Goal: Task Accomplishment & Management: Use online tool/utility

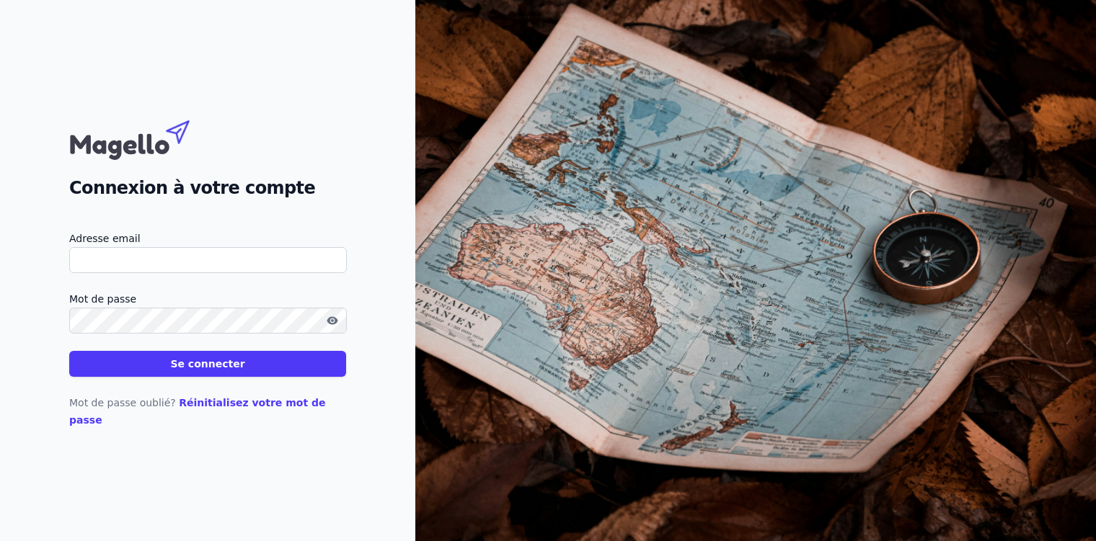
paste input "[PERSON_NAME][EMAIL_ADDRESS]"
type input "[PERSON_NAME][EMAIL_ADDRESS]"
click at [260, 377] on button "Se connecter" at bounding box center [207, 364] width 277 height 26
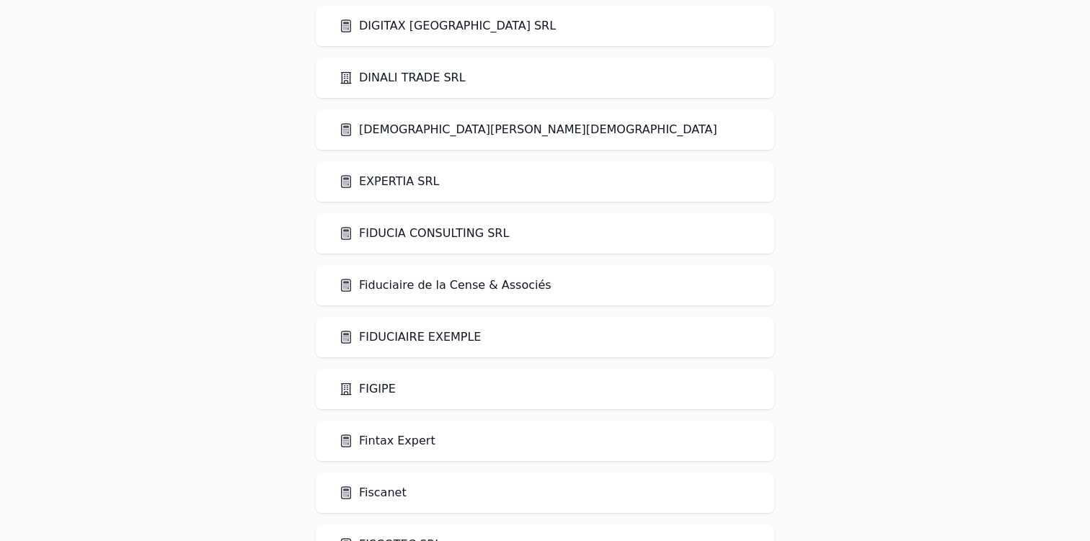
scroll to position [865, 0]
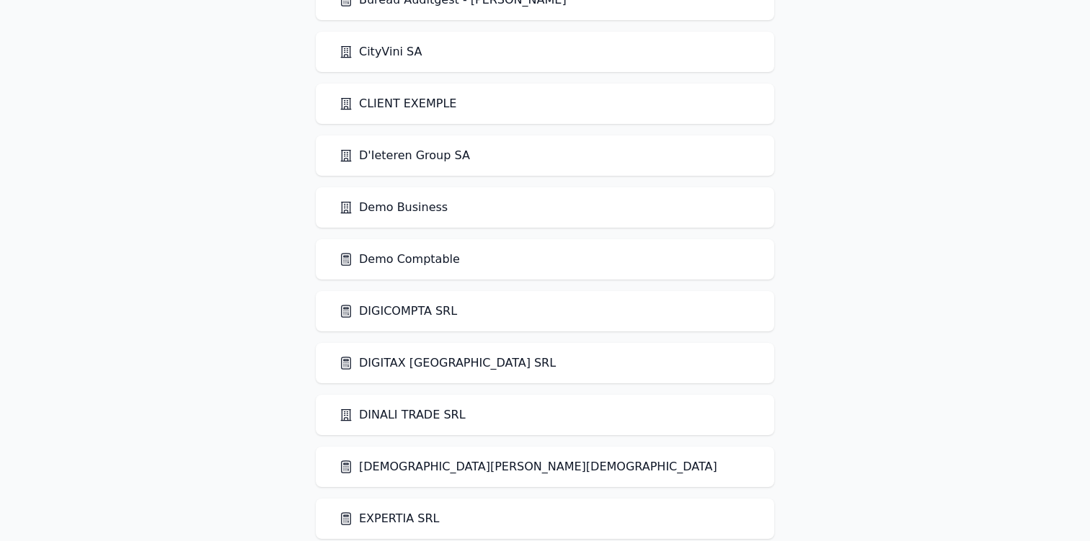
click at [393, 262] on link "Demo Comptable" at bounding box center [399, 259] width 121 height 17
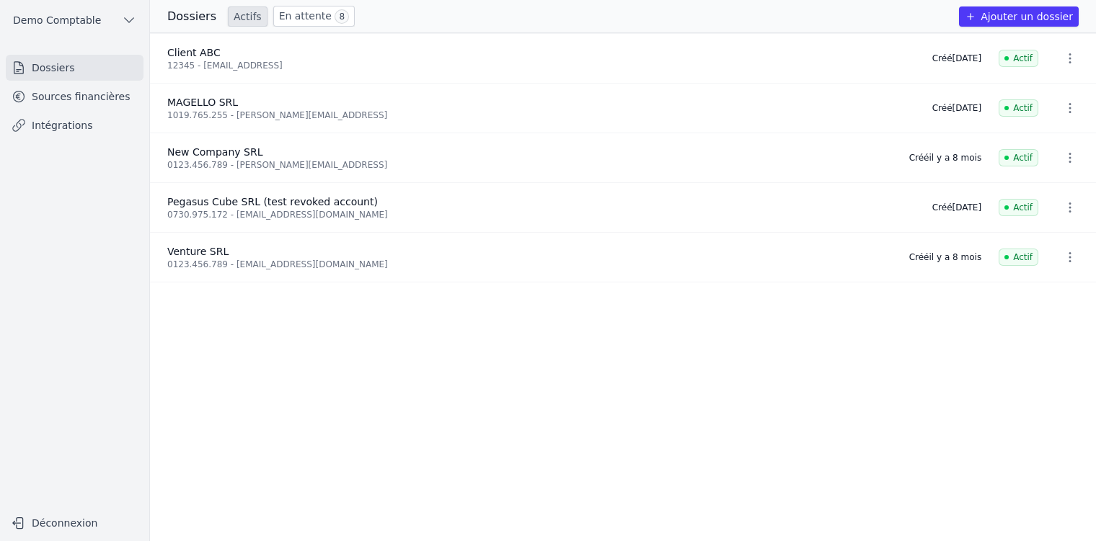
click at [87, 125] on link "Intégrations" at bounding box center [75, 125] width 138 height 26
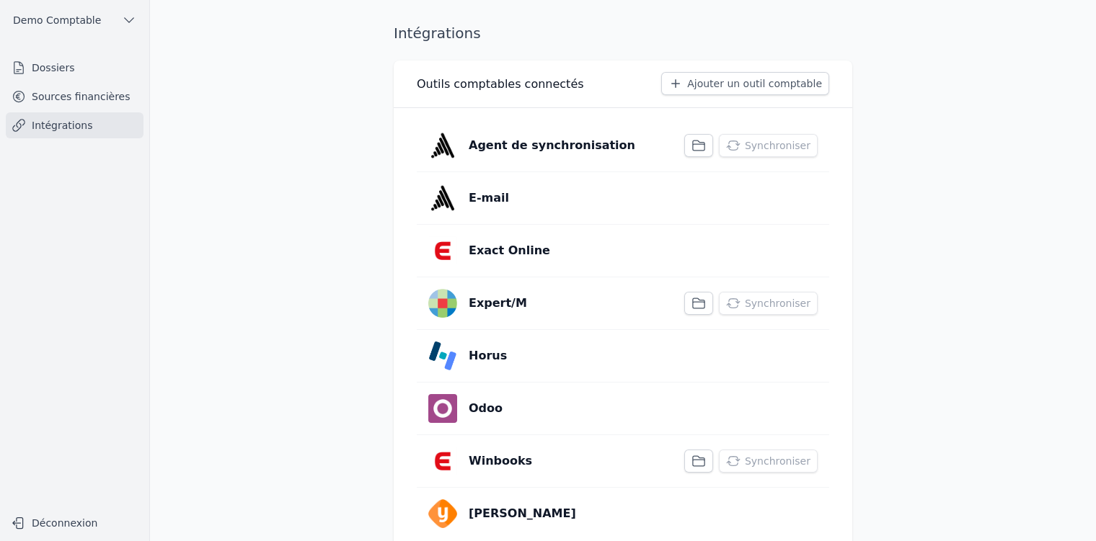
click at [701, 143] on icon "button" at bounding box center [698, 145] width 14 height 14
click at [634, 137] on p "Agent de synchronisation" at bounding box center [568, 139] width 198 height 17
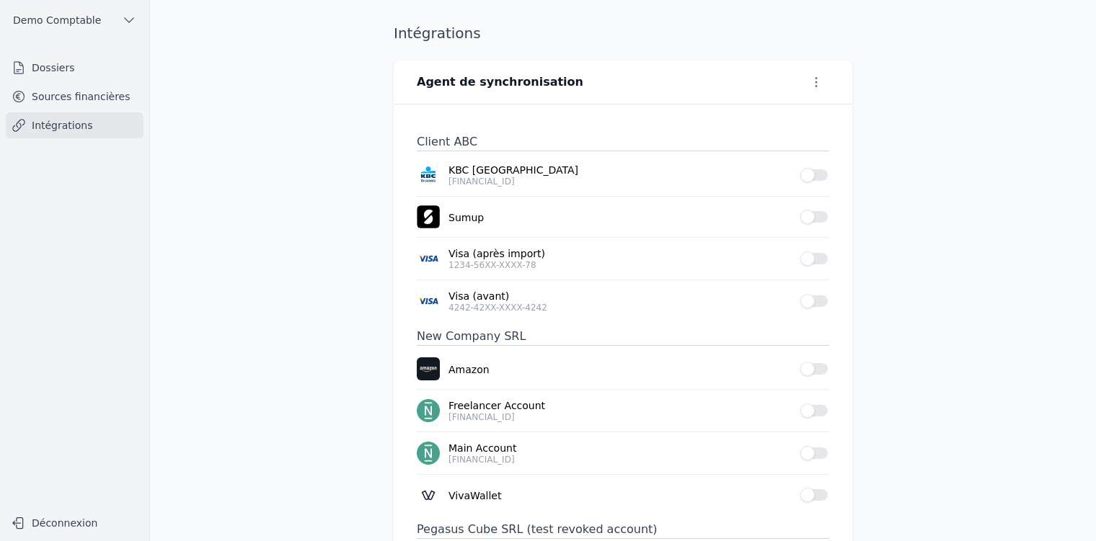
click at [826, 173] on div "Client ABC KBC [GEOGRAPHIC_DATA] [FINANCIAL_ID] Use setting Sumup Use setting V…" at bounding box center [623, 352] width 458 height 494
click at [816, 173] on button "Use setting" at bounding box center [814, 175] width 29 height 14
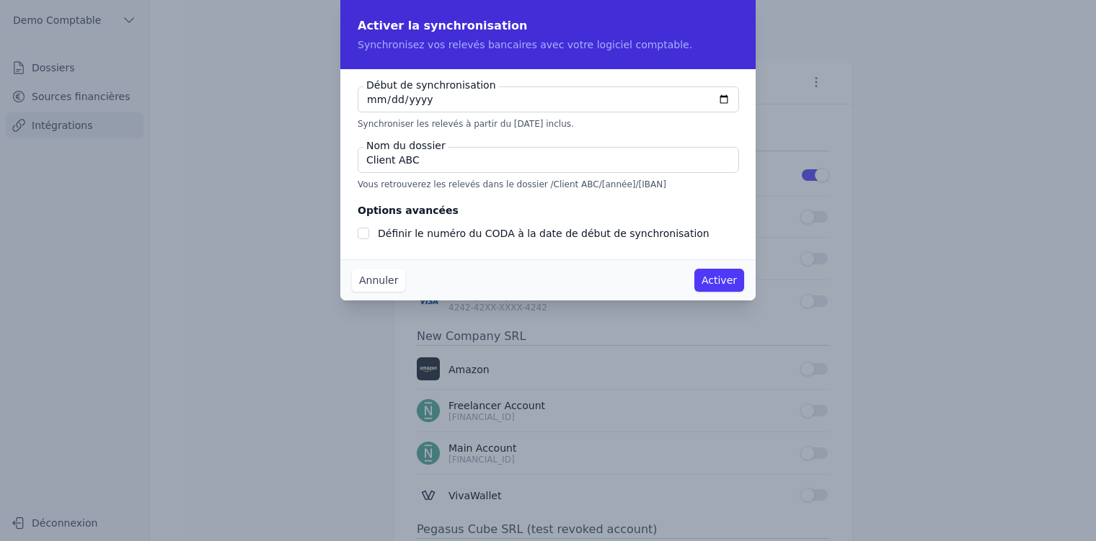
click at [731, 99] on input "[DATE]" at bounding box center [548, 100] width 381 height 26
click at [727, 97] on input "[DATE]" at bounding box center [548, 100] width 381 height 26
type input "[DATE]"
checkbox input "false"
type input "[DATE]"
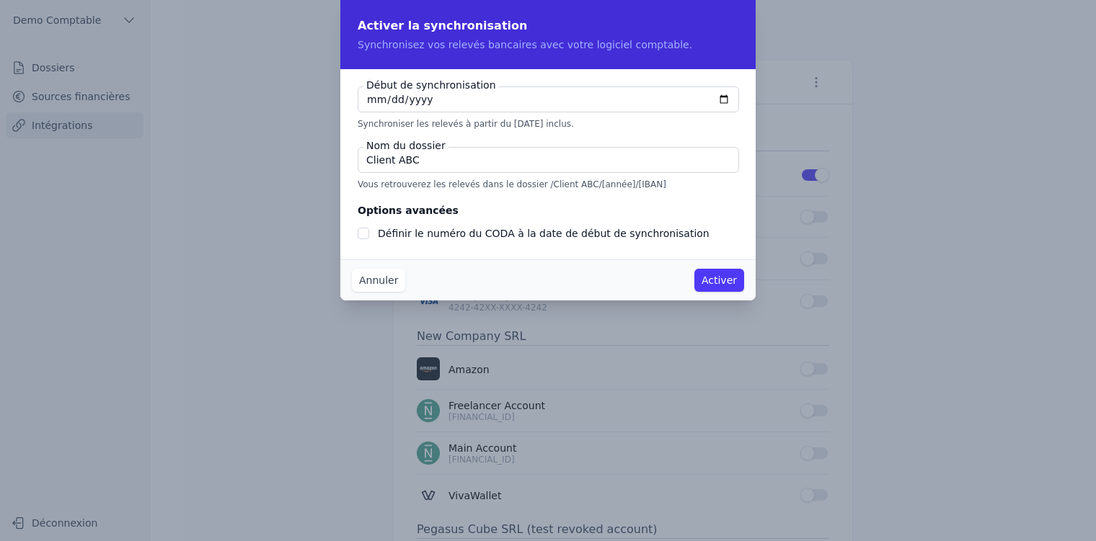
click at [457, 163] on input "Client ABC" at bounding box center [548, 160] width 381 height 26
type input "Client with PDF"
click at [706, 278] on button "Activer" at bounding box center [719, 280] width 50 height 23
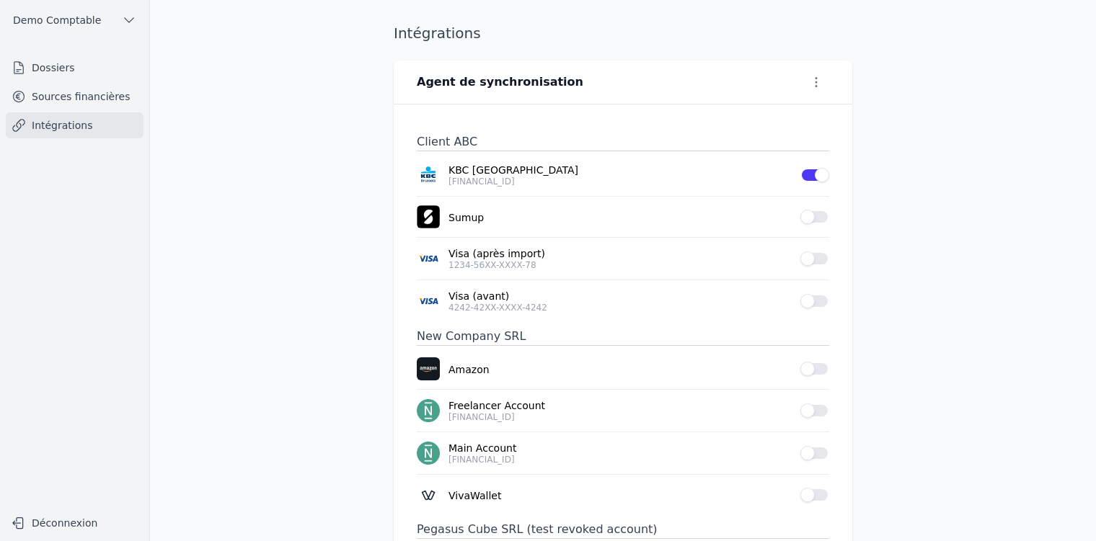
click at [132, 124] on link "Intégrations" at bounding box center [75, 125] width 138 height 26
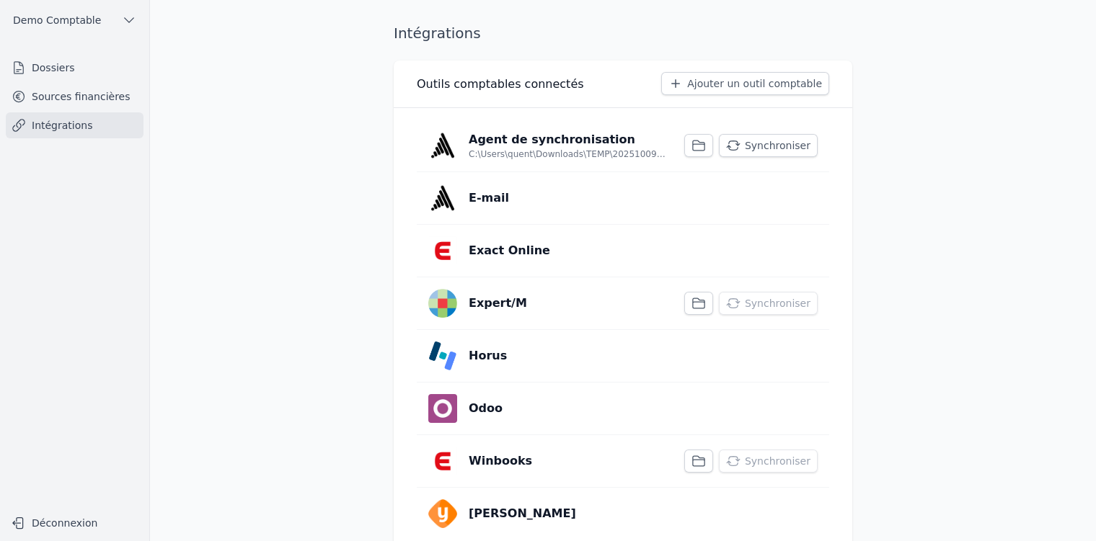
click at [767, 146] on button "Synchroniser" at bounding box center [768, 145] width 99 height 23
